Goal: Register for event/course

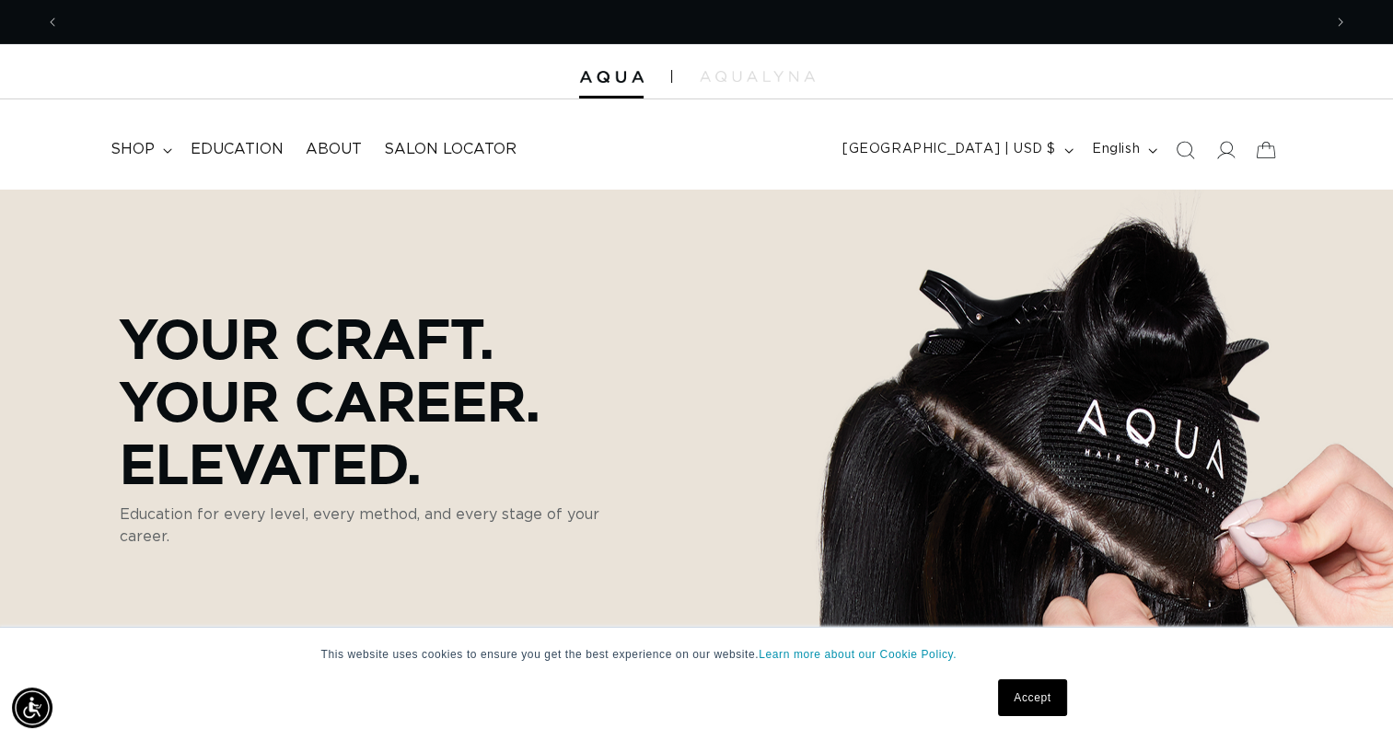
scroll to position [0, 1262]
click at [156, 593] on div "Your Craft. Your Career. Elevated. Education for every level, every method, and…" at bounding box center [696, 427] width 1374 height 477
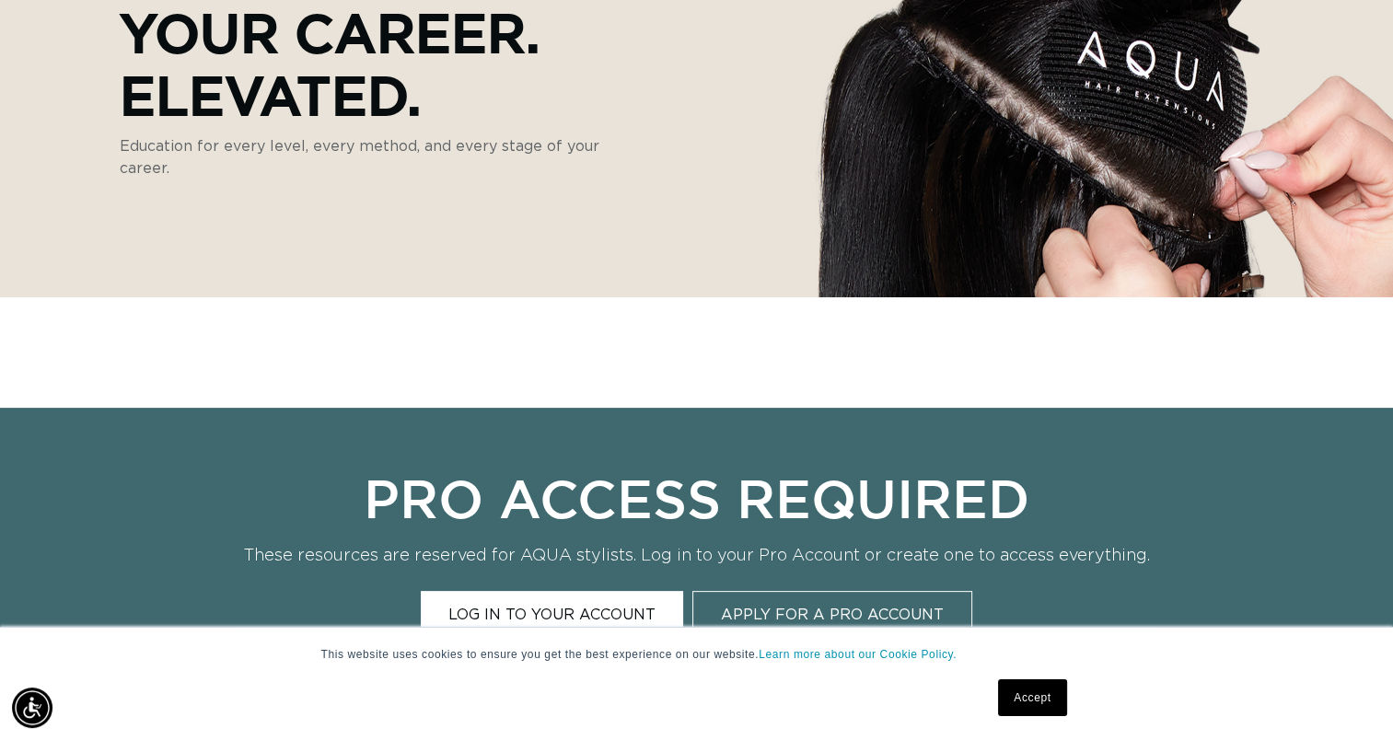
scroll to position [0, 2523]
click at [1037, 696] on link "Accept" at bounding box center [1032, 697] width 68 height 37
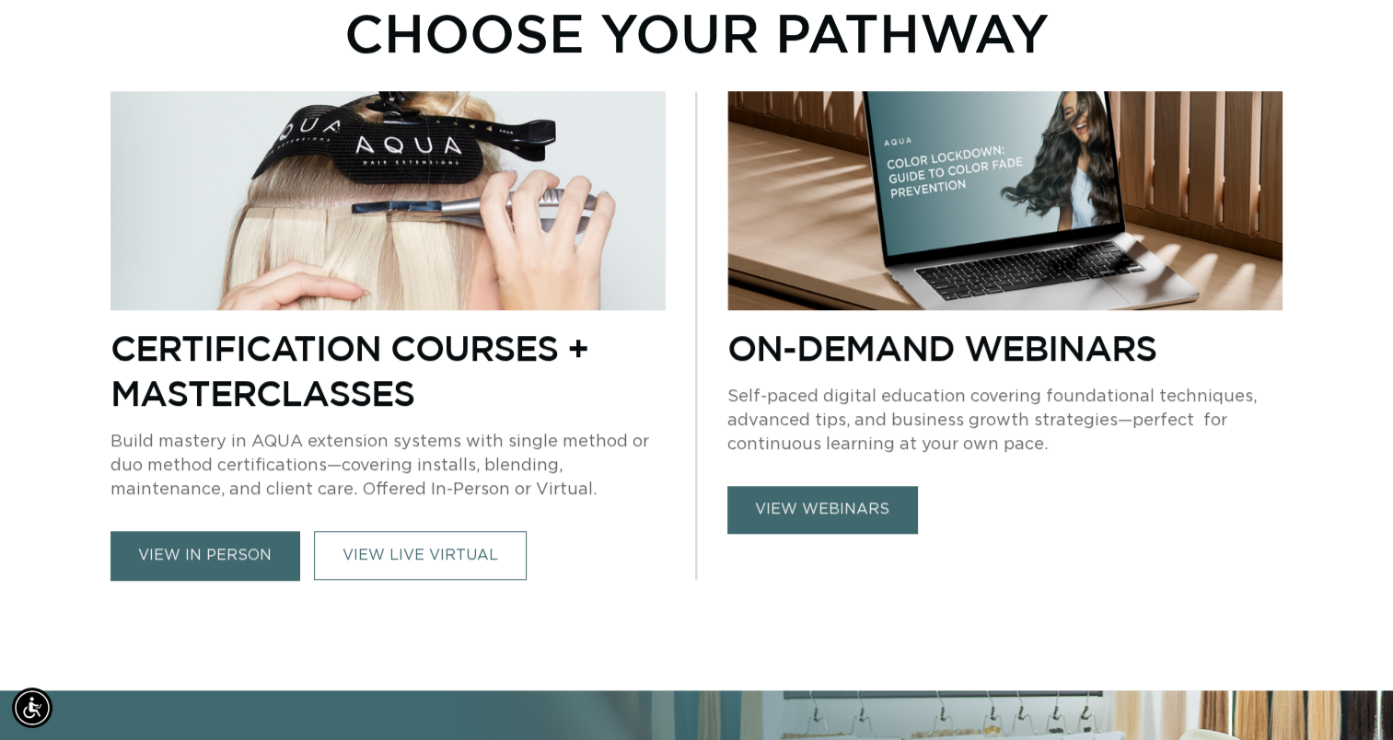
scroll to position [1178, 0]
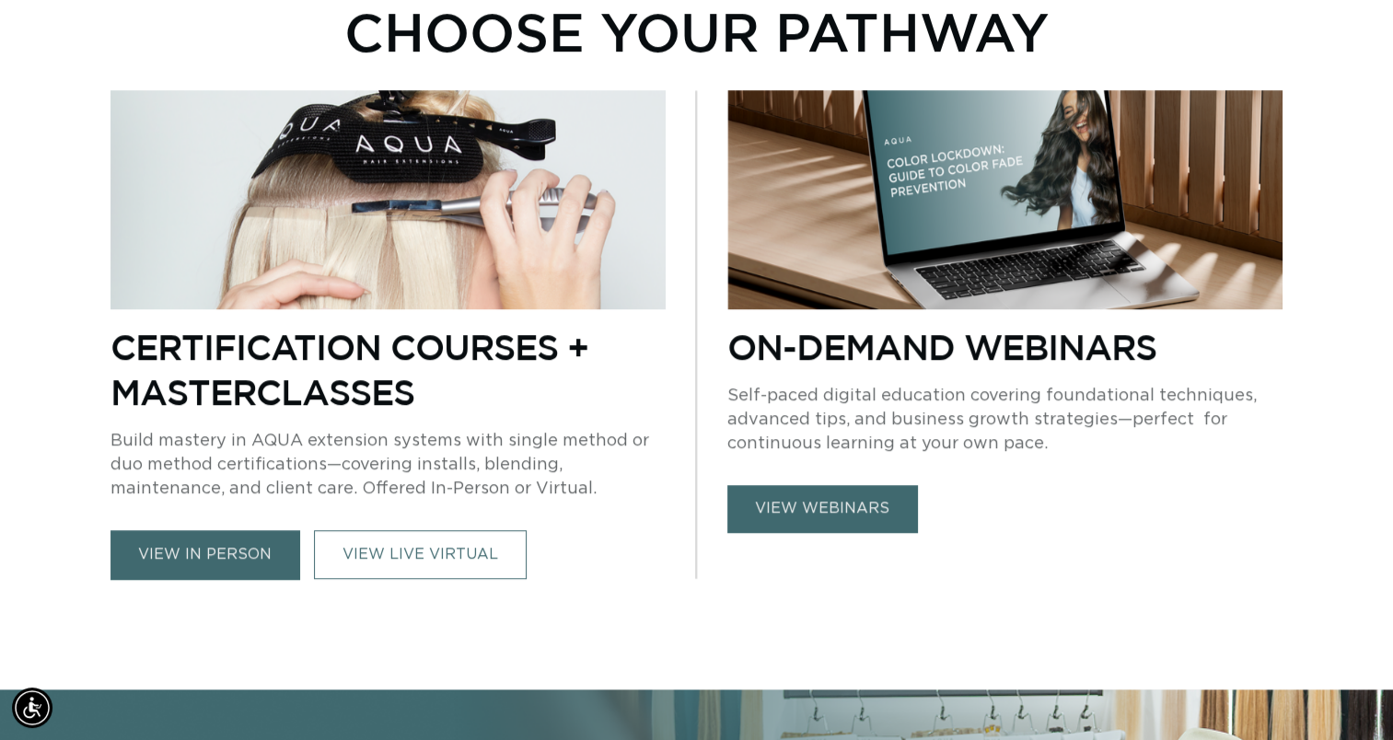
click at [162, 542] on link "view in person" at bounding box center [204, 554] width 189 height 49
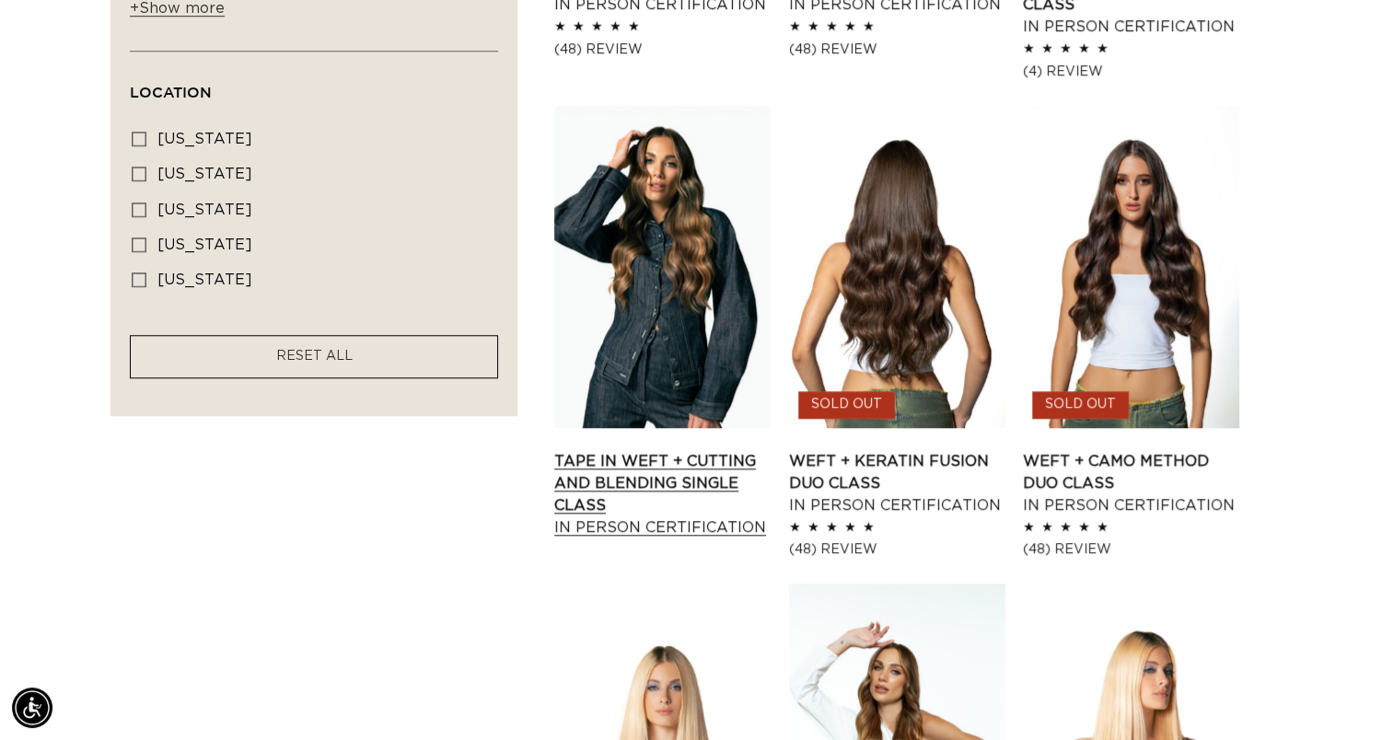
click at [596, 484] on link "Tape In Weft + Cutting and Blending Single Class In Person Certification" at bounding box center [662, 494] width 216 height 88
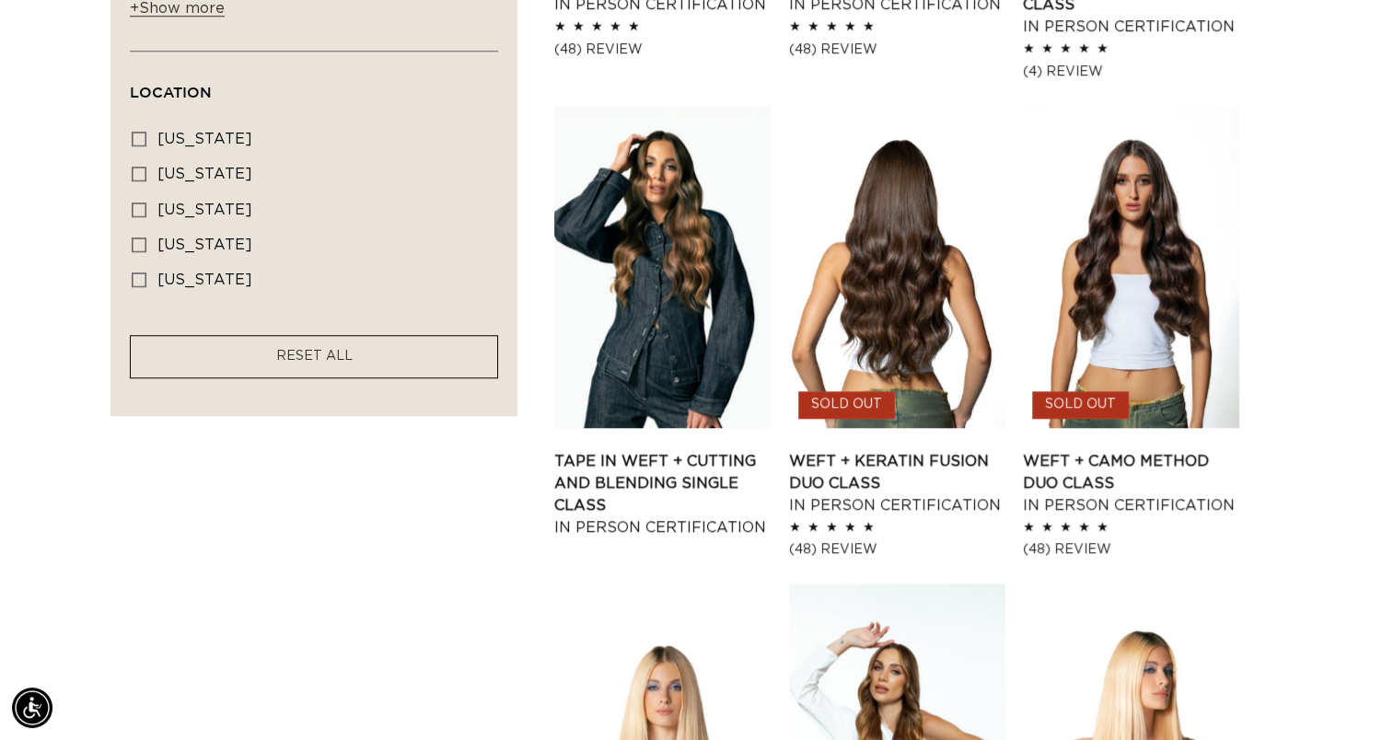
scroll to position [0, 2523]
click at [1333, 516] on div "Filter: Availability (0) Availability In stock In stock (2 products) Out of sto…" at bounding box center [696, 628] width 1393 height 2960
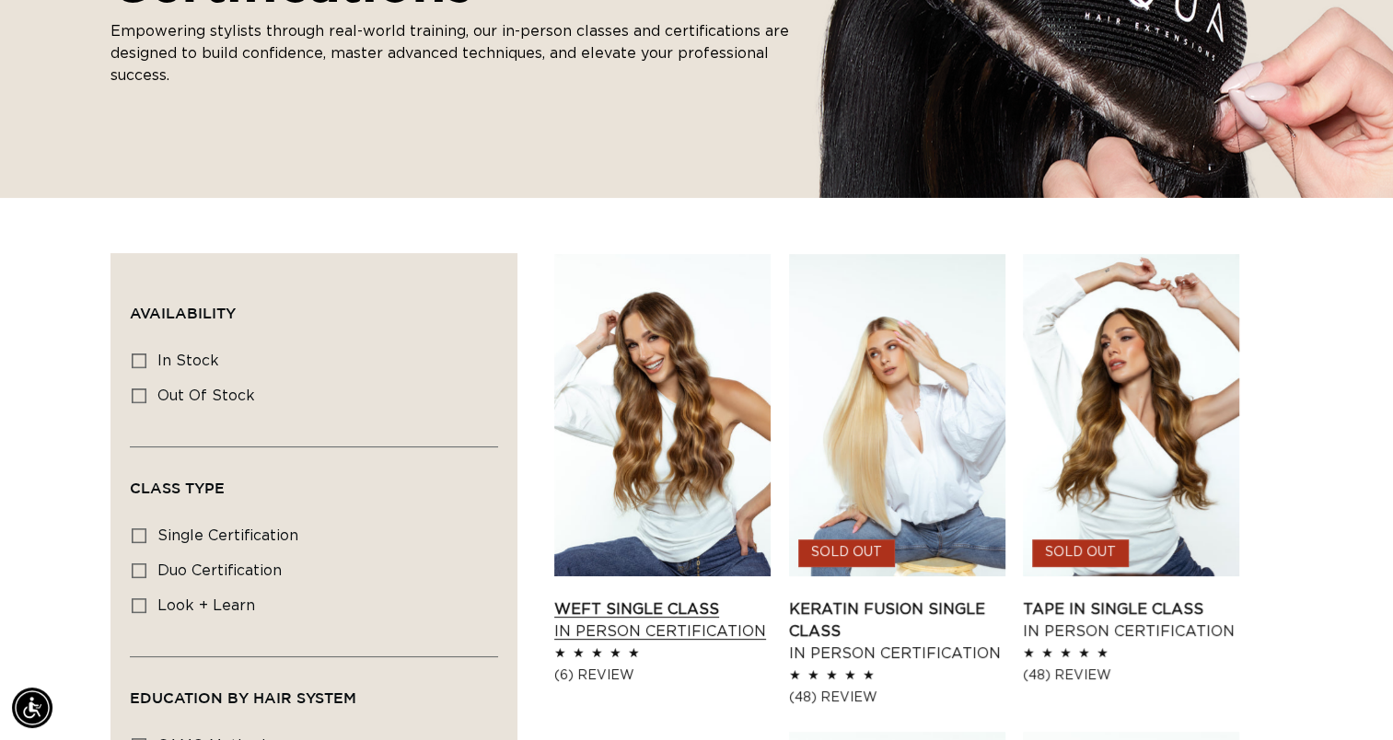
scroll to position [0, 0]
click at [585, 604] on link "Weft Single Class In Person Certification" at bounding box center [662, 620] width 216 height 44
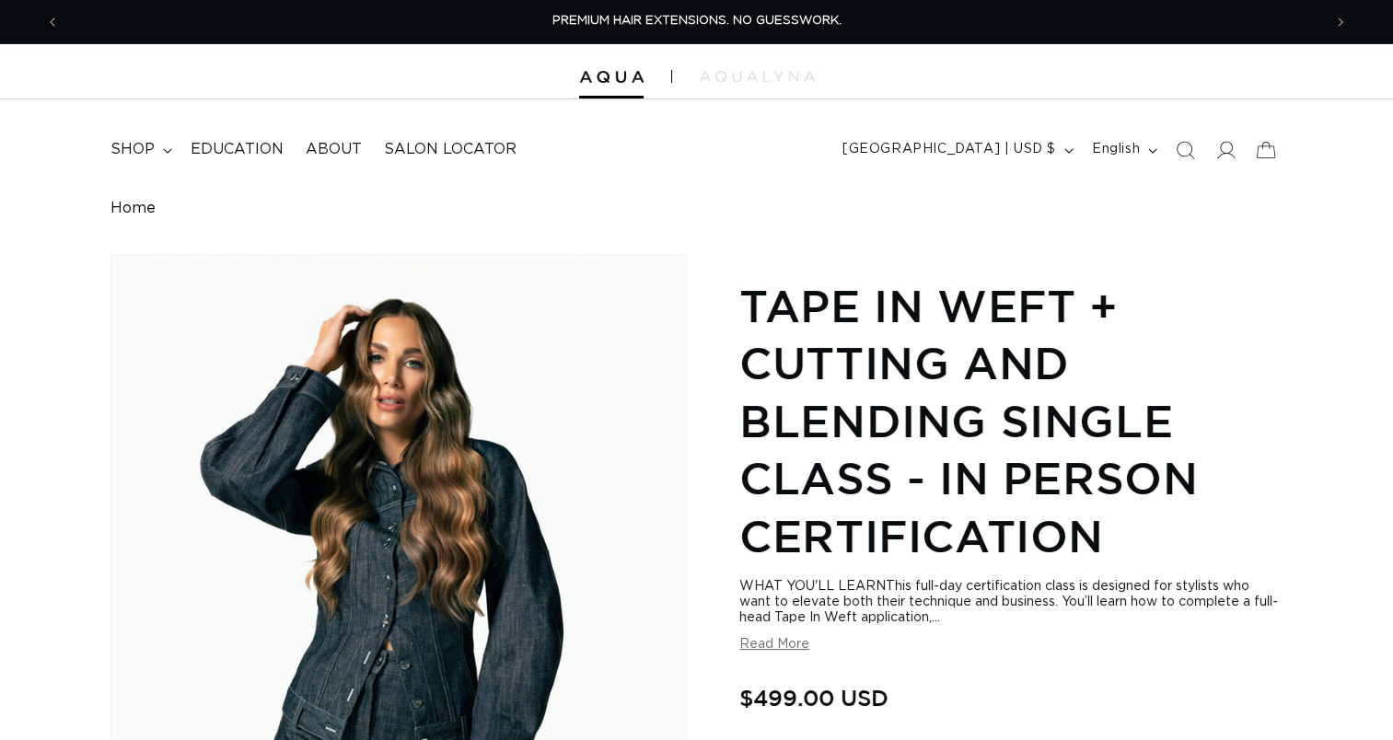
click at [1110, 687] on div "Regular price $499.00 USD Regular price Sale price $499.00 USD Unit price / per…" at bounding box center [1010, 700] width 543 height 40
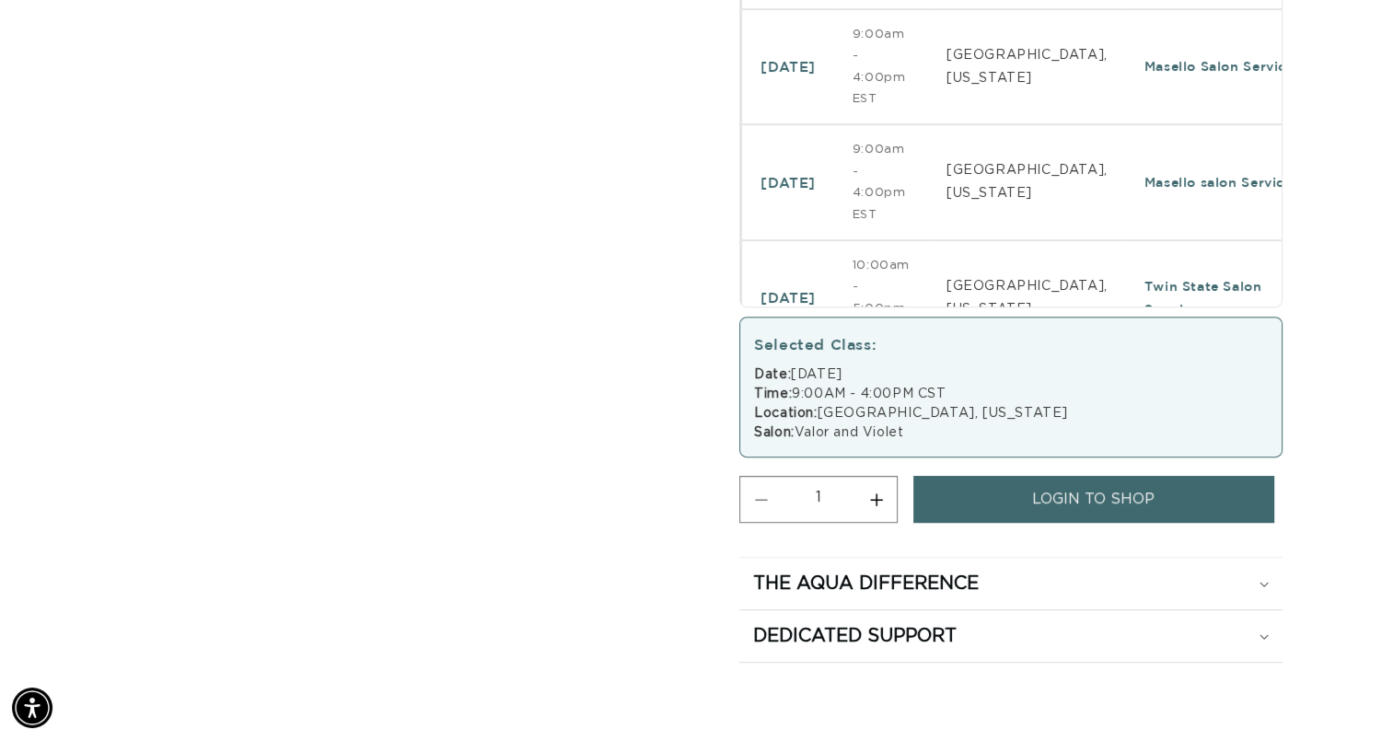
click at [336, 247] on div "Skip to product information Open media 1 in modal 1 / of 1" at bounding box center [398, 35] width 576 height 1256
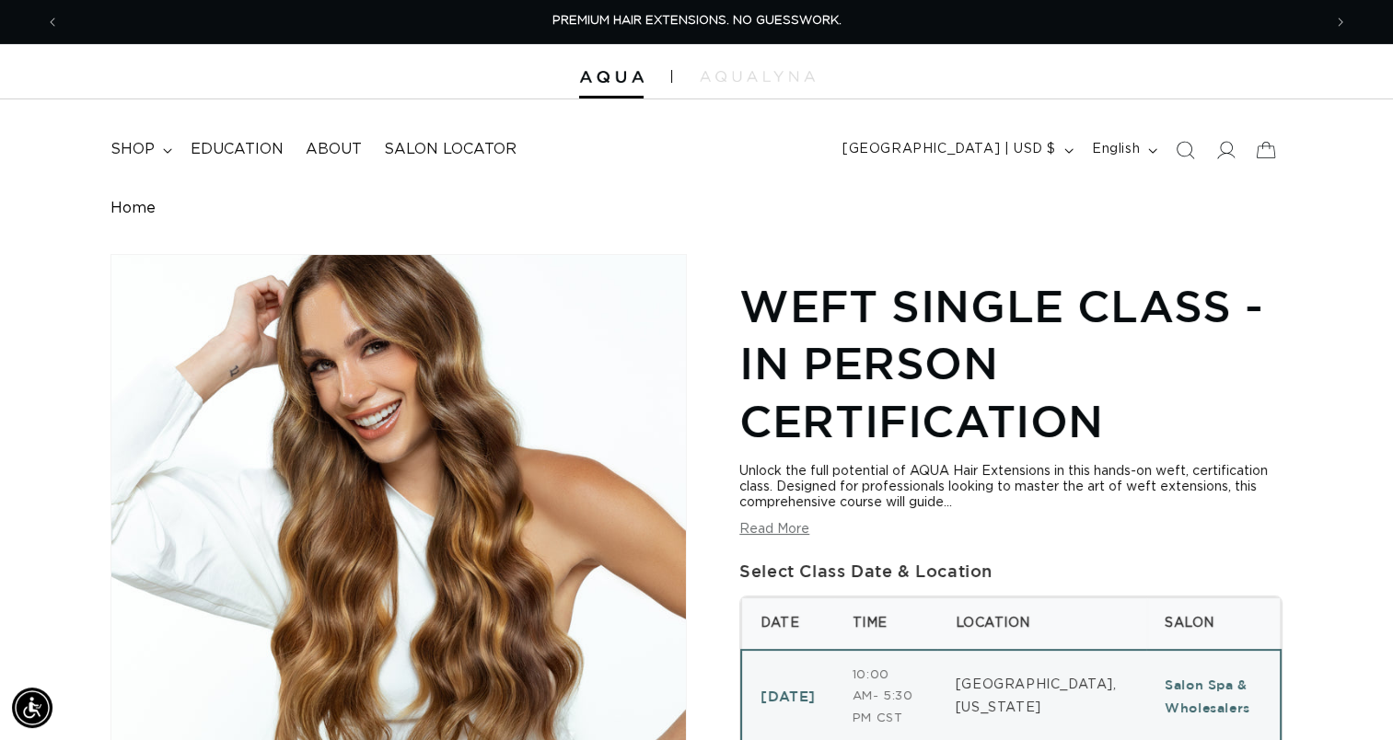
click at [1316, 461] on div "Home Skip to product information Open media 1 in modal 1 / of 1 Weft Single Cla…" at bounding box center [696, 749] width 1393 height 1099
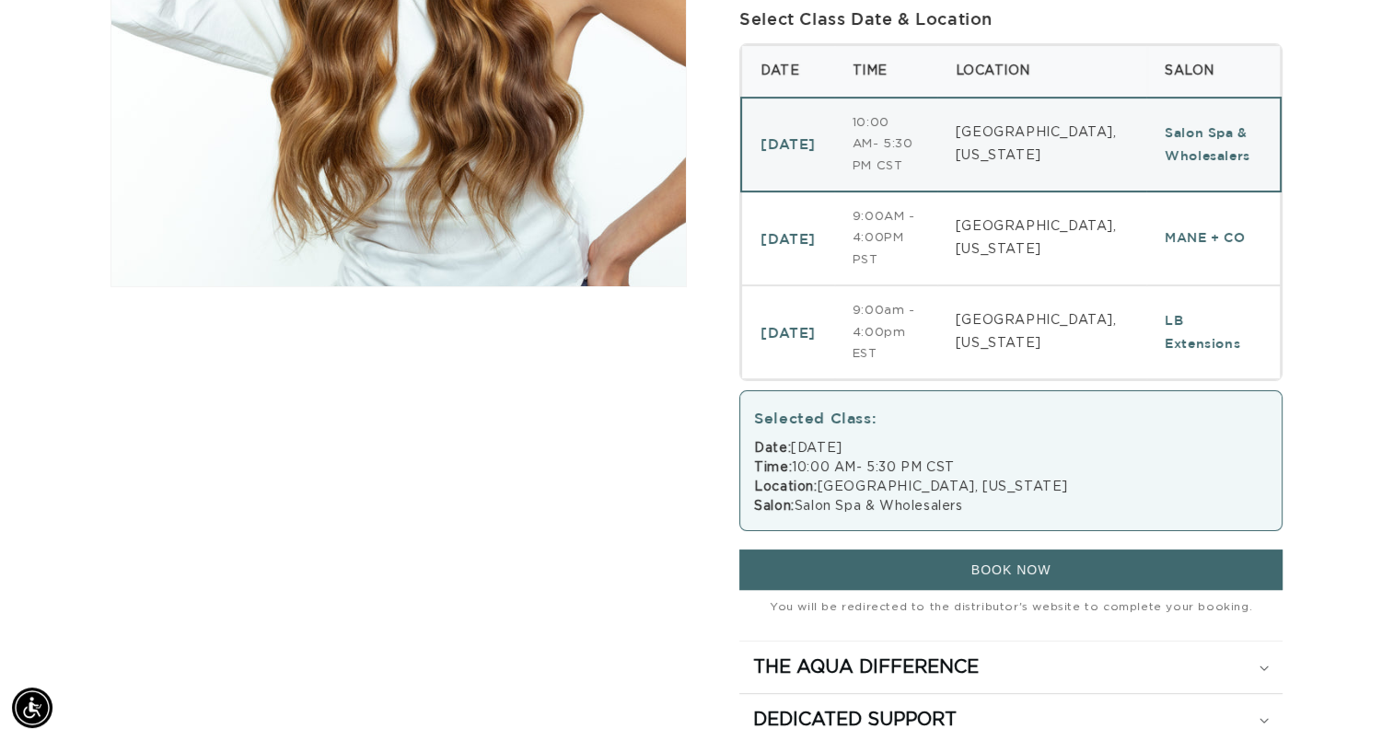
scroll to position [0, 1262]
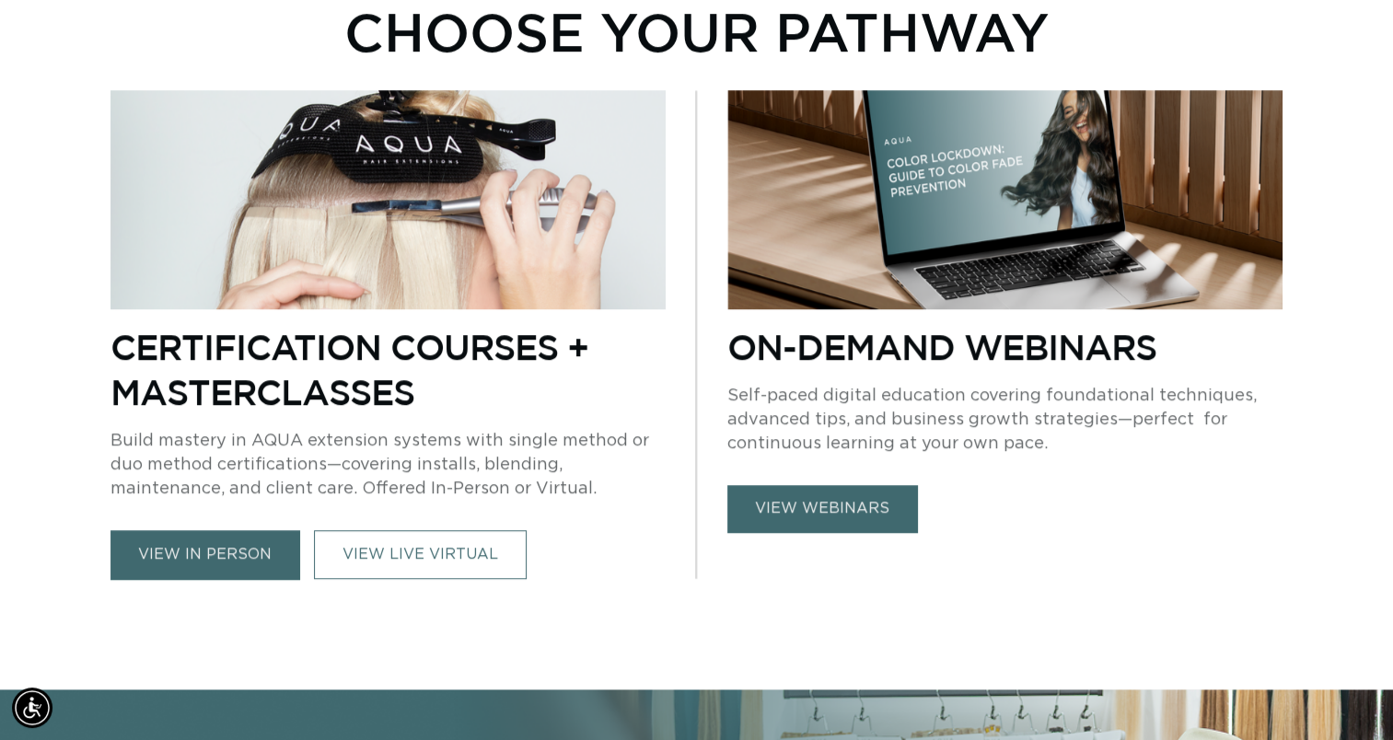
scroll to position [0, 1262]
click at [833, 482] on div "On-Demand Webinars Self-paced digital education covering foundational technique…" at bounding box center [1004, 428] width 555 height 208
click at [829, 504] on link "view webinars" at bounding box center [822, 508] width 190 height 47
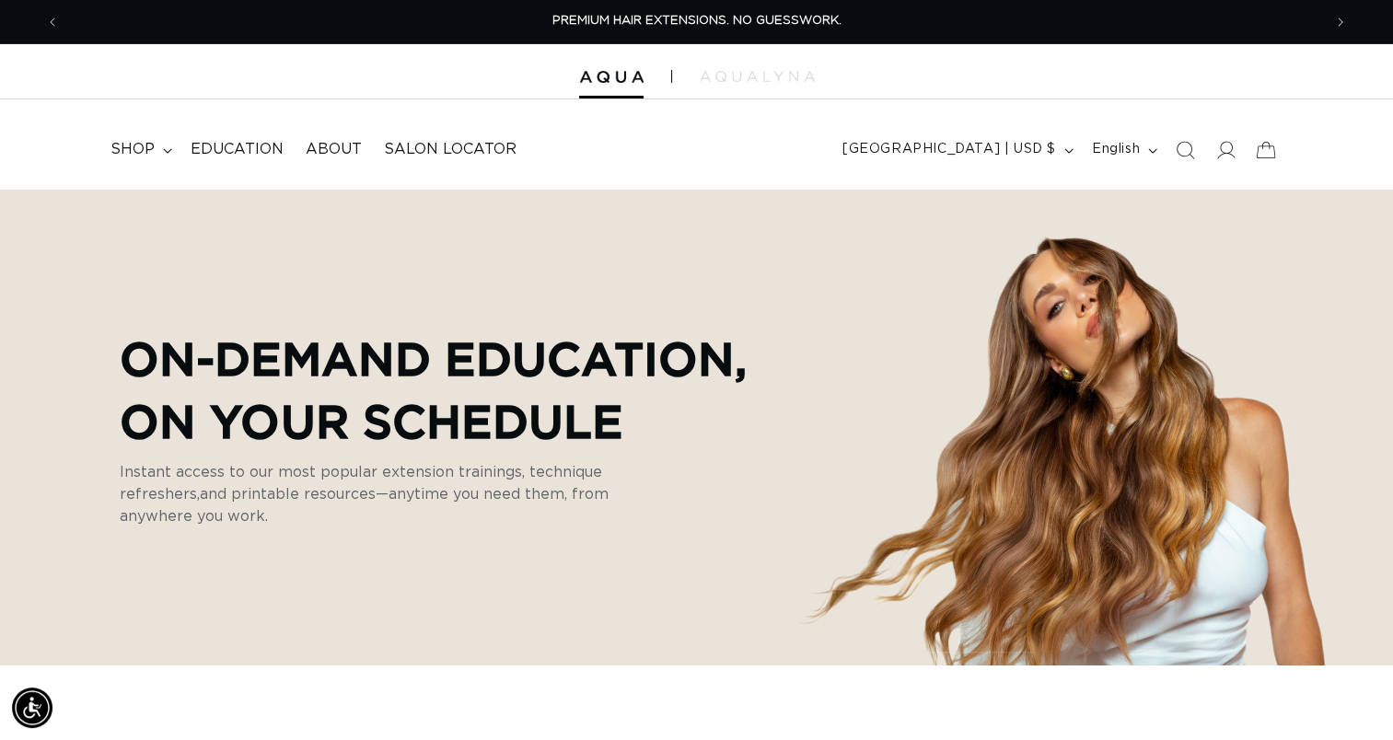
click at [714, 578] on div "On-Demand Education, On Your Schedule Instant access to our most popular extens…" at bounding box center [696, 427] width 1374 height 477
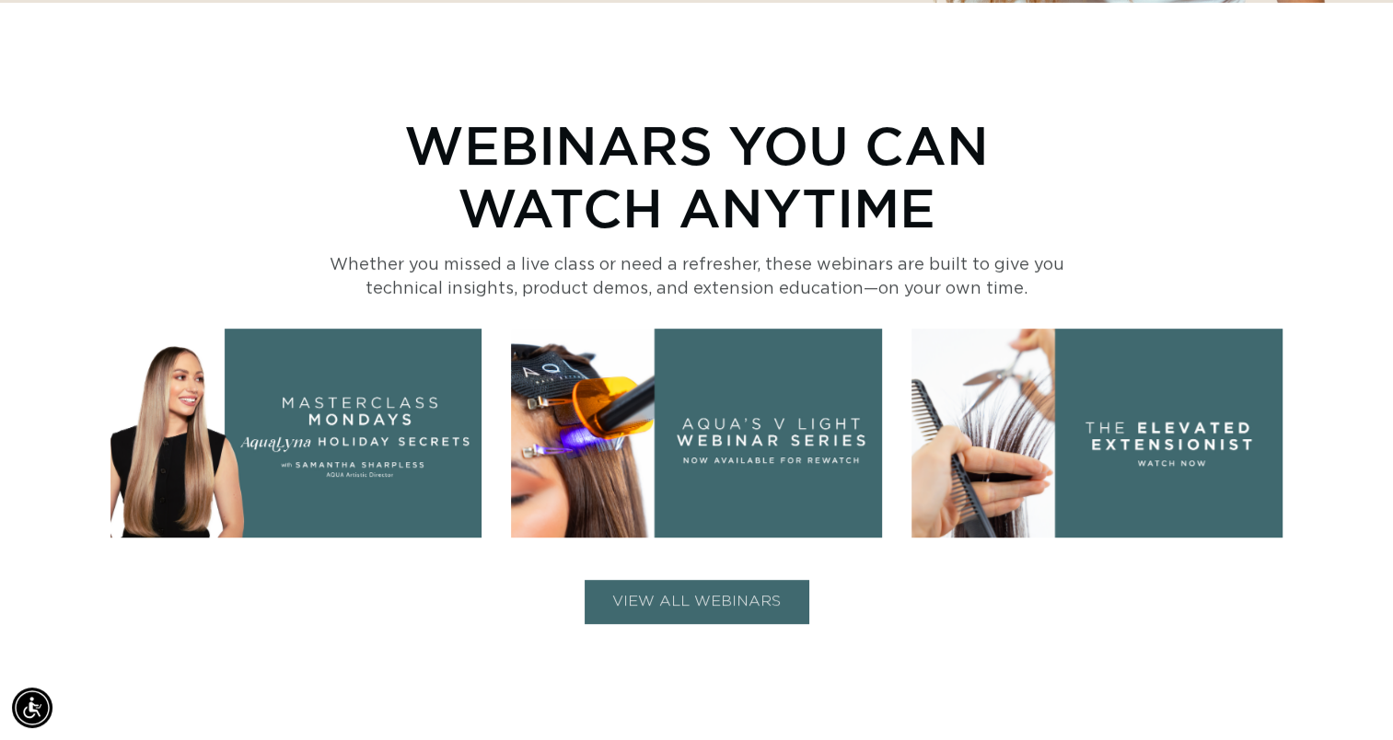
click at [239, 423] on img at bounding box center [295, 433] width 371 height 209
